Goal: Check status: Check status

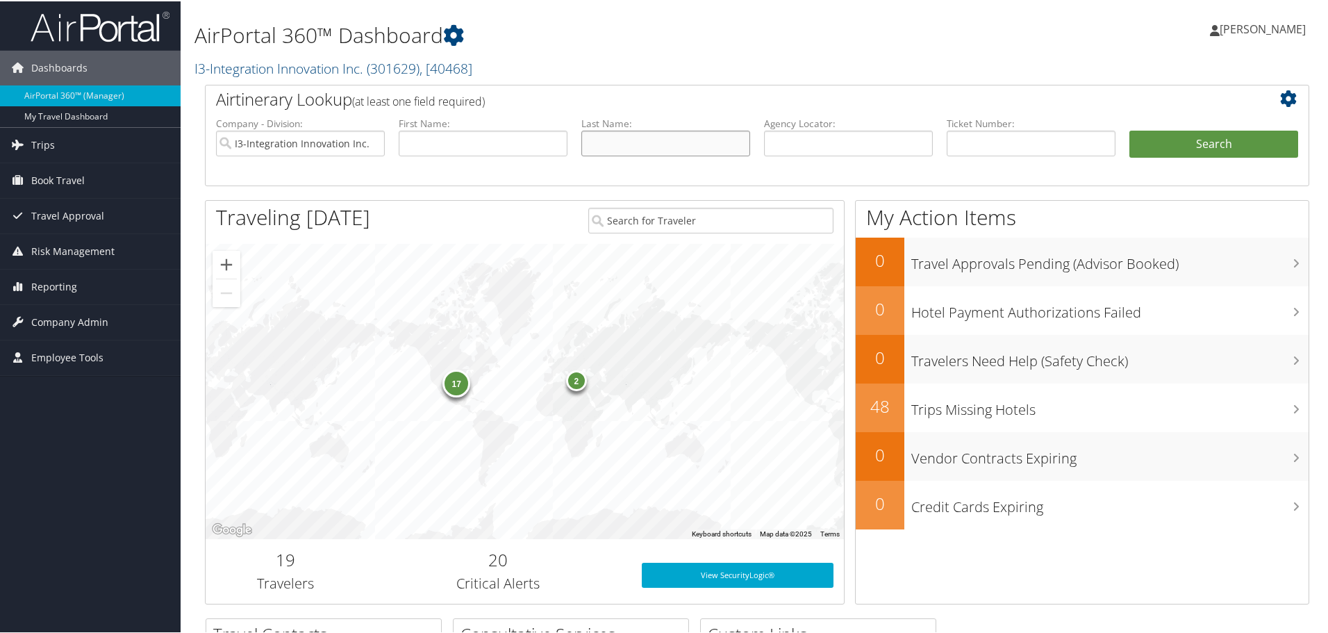
click at [622, 145] on input "text" at bounding box center [665, 142] width 169 height 26
type input "[PERSON_NAME]"
click at [1182, 148] on button "Search" at bounding box center [1213, 143] width 169 height 28
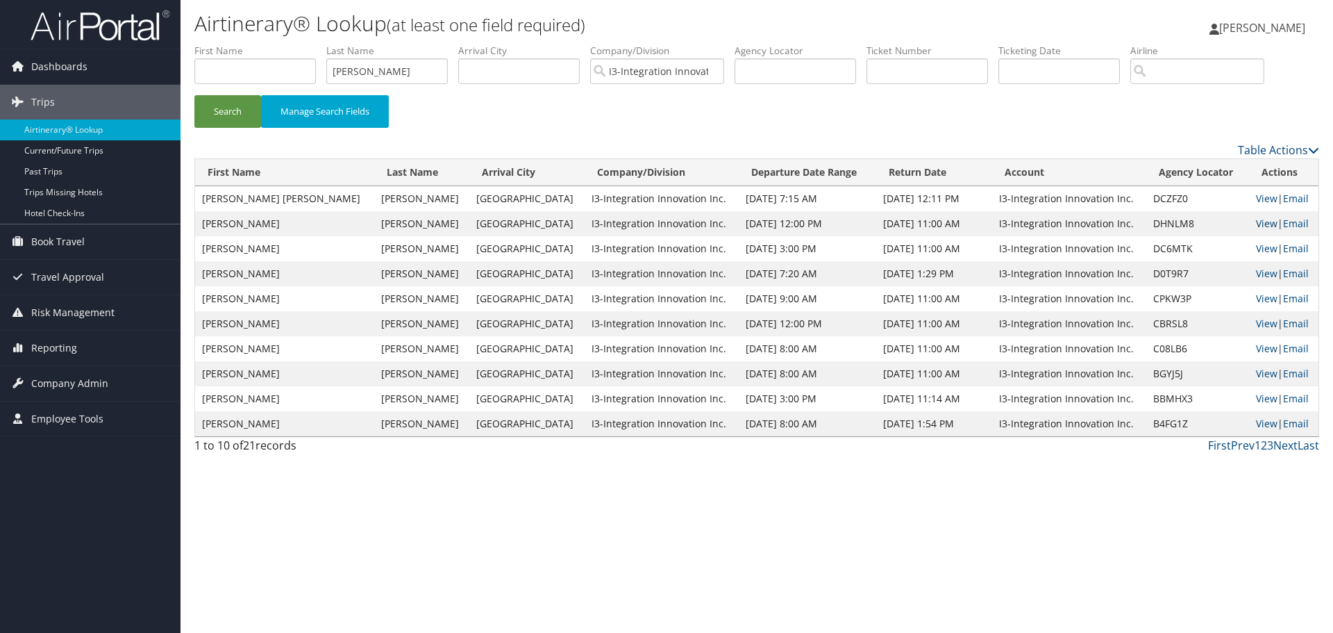
click at [1256, 225] on link "View" at bounding box center [1267, 223] width 22 height 13
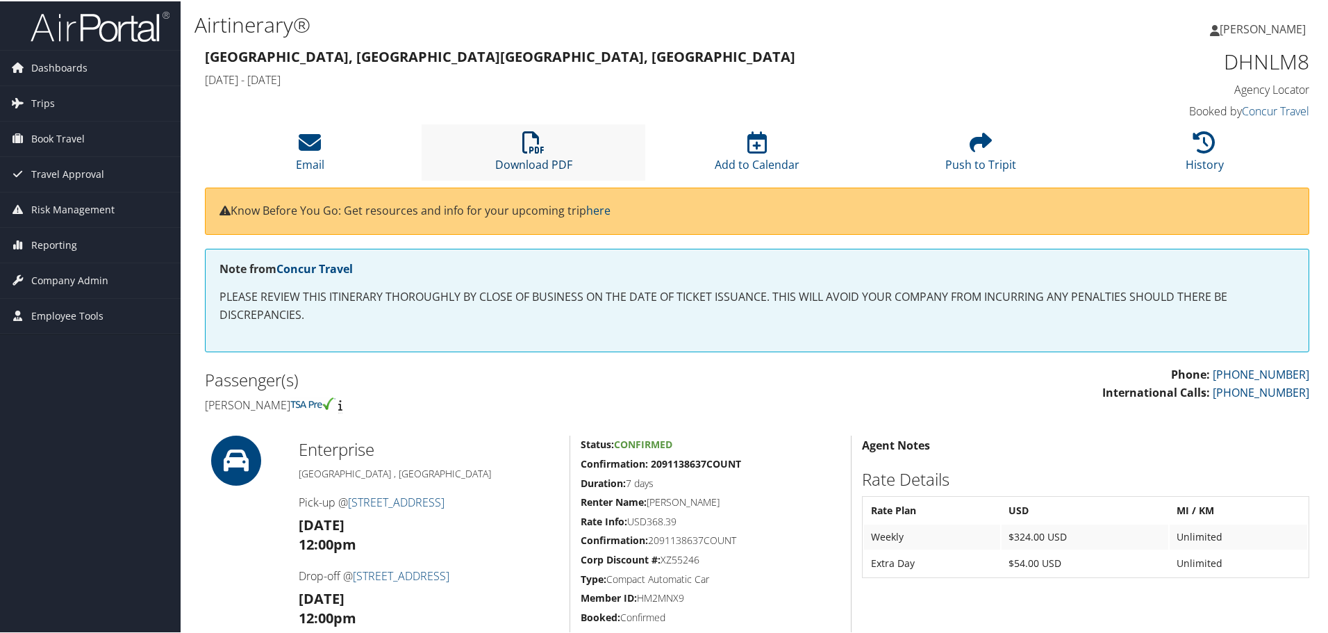
click at [528, 146] on icon at bounding box center [533, 141] width 22 height 22
